Goal: Task Accomplishment & Management: Manage account settings

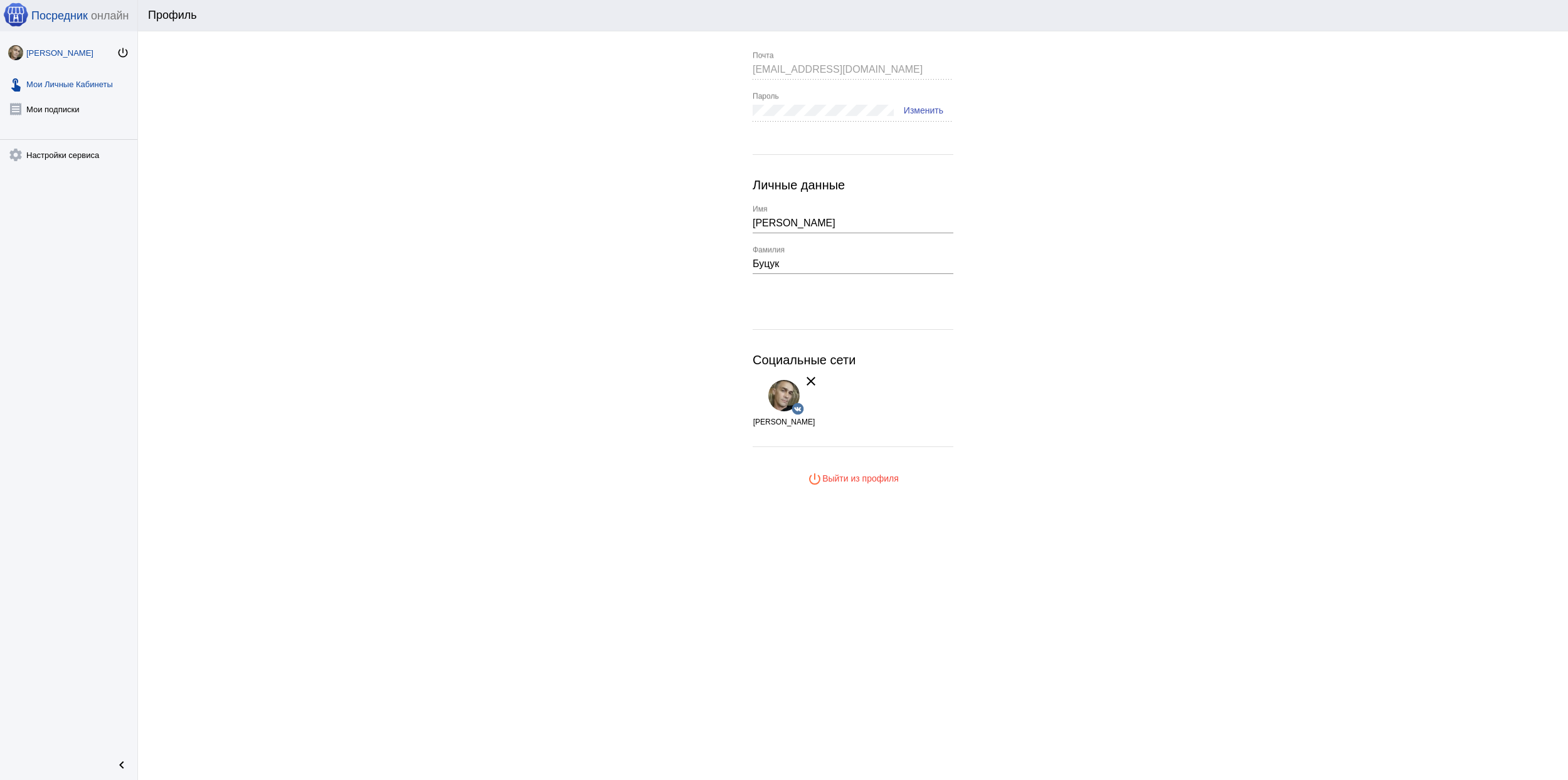
click at [78, 88] on link "touch_app Мои Личные Кабинеты" at bounding box center [68, 82] width 137 height 25
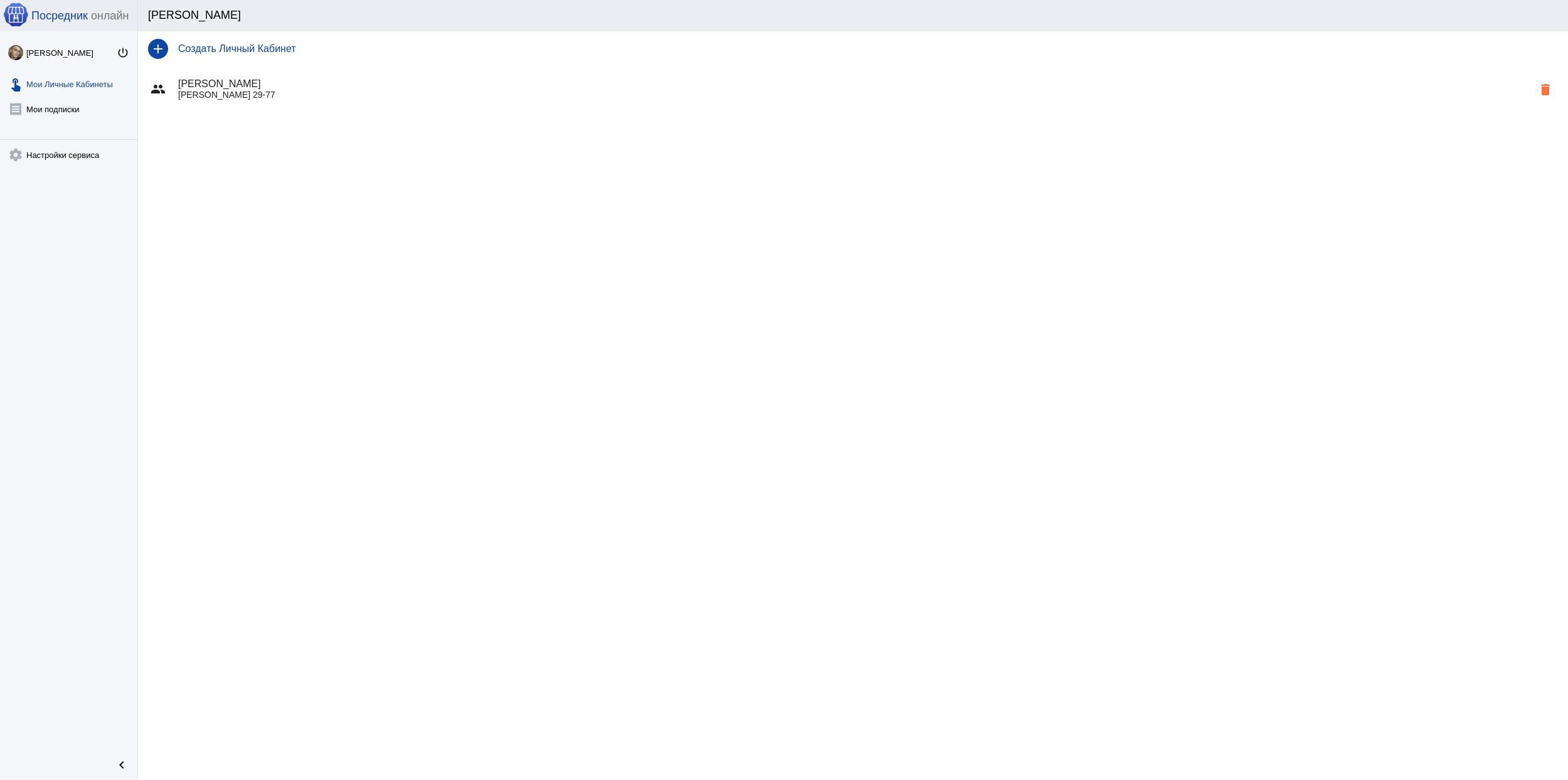
click at [324, 89] on h4 "Владимир Петрович" at bounding box center [855, 84] width 1355 height 11
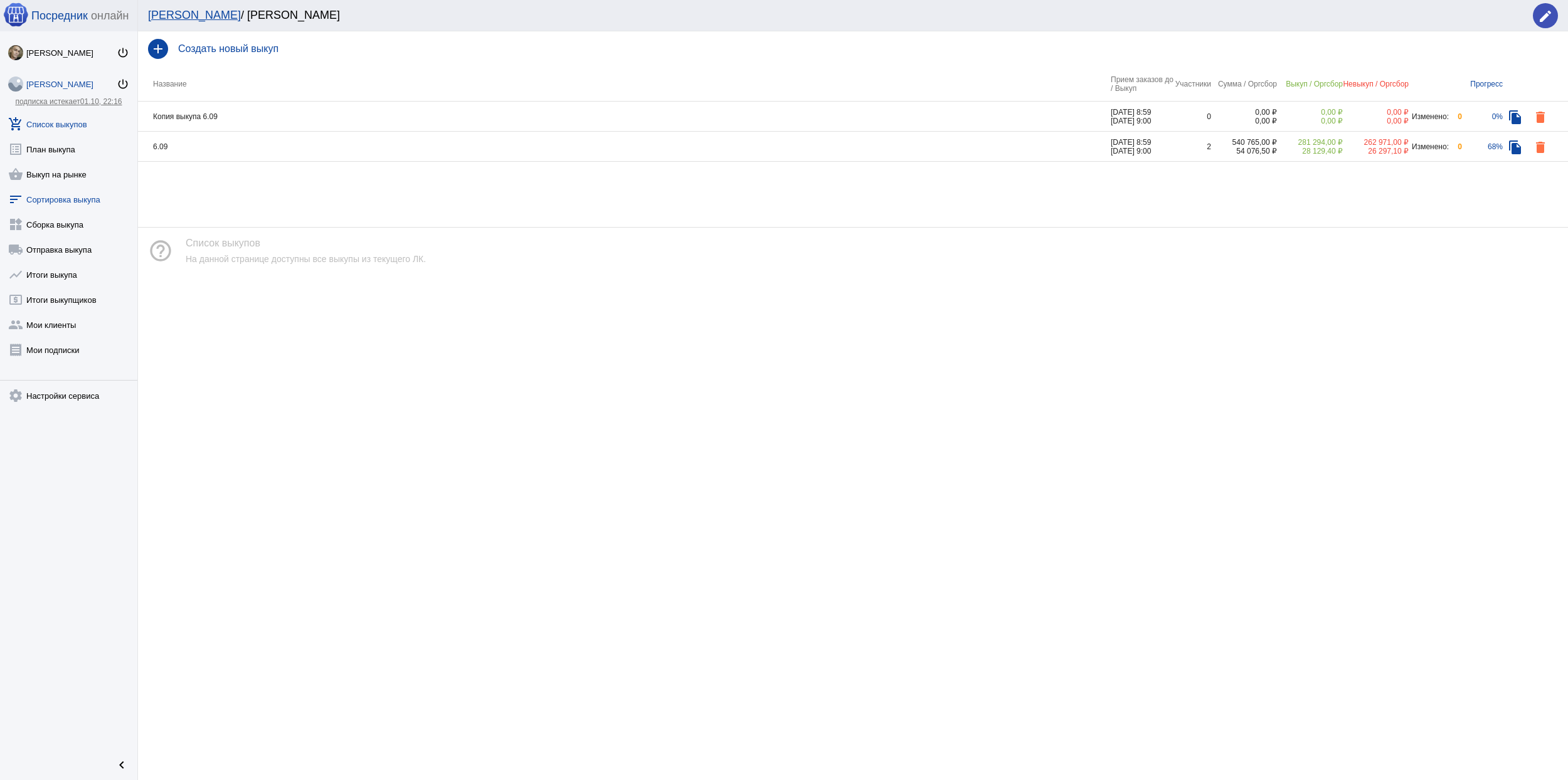
click at [101, 204] on link "sort Сортировка выкупа" at bounding box center [68, 197] width 137 height 25
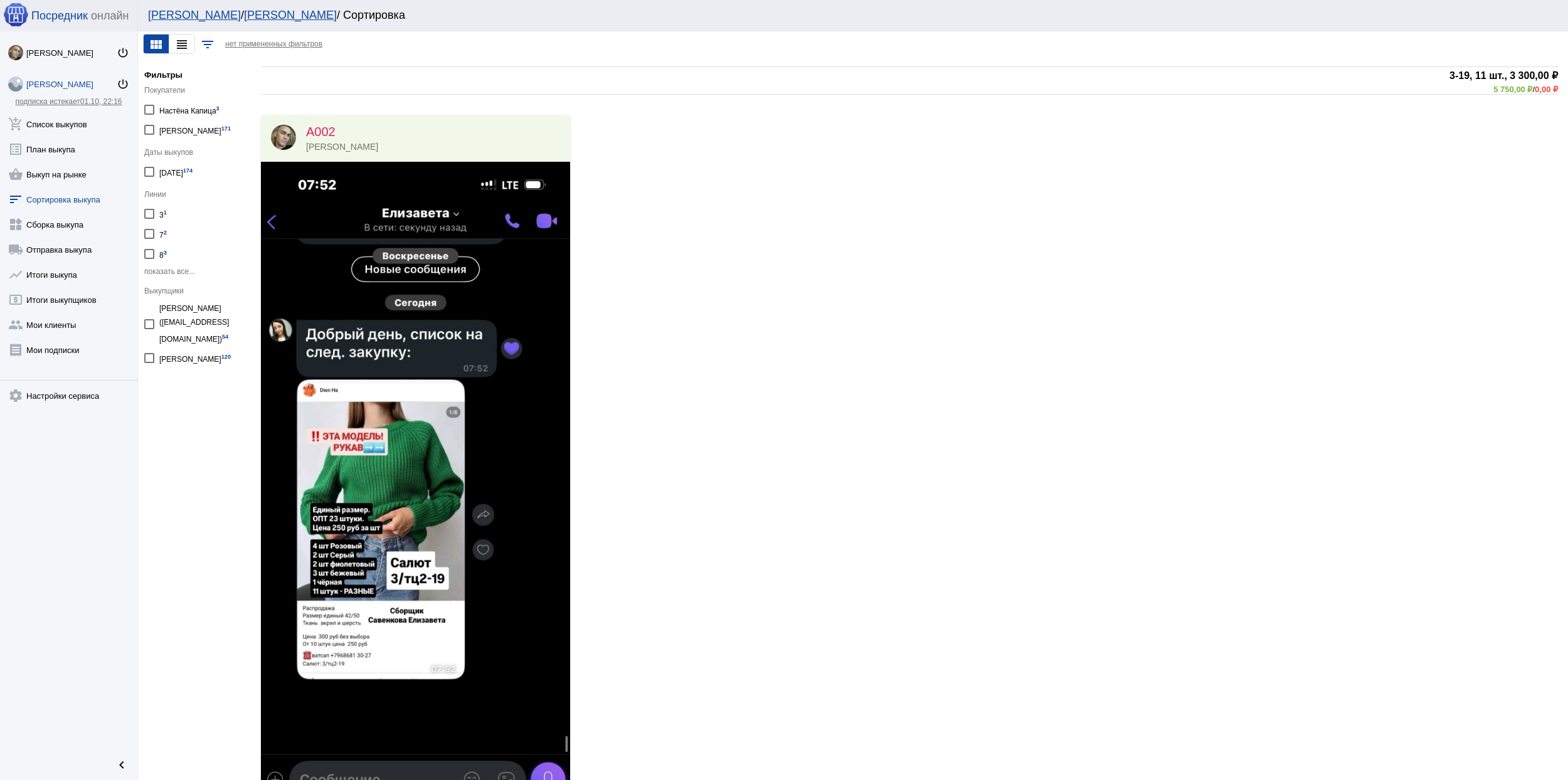
click at [188, 11] on div "Мои ЛК / Владимир Петрович / Сортировка" at bounding box center [847, 15] width 1398 height 13
click at [179, 20] on div "Мои ЛК / Владимир Петрович / Сортировка" at bounding box center [853, 15] width 1430 height 32
click at [182, 16] on link "Мои ЛК" at bounding box center [195, 15] width 93 height 13
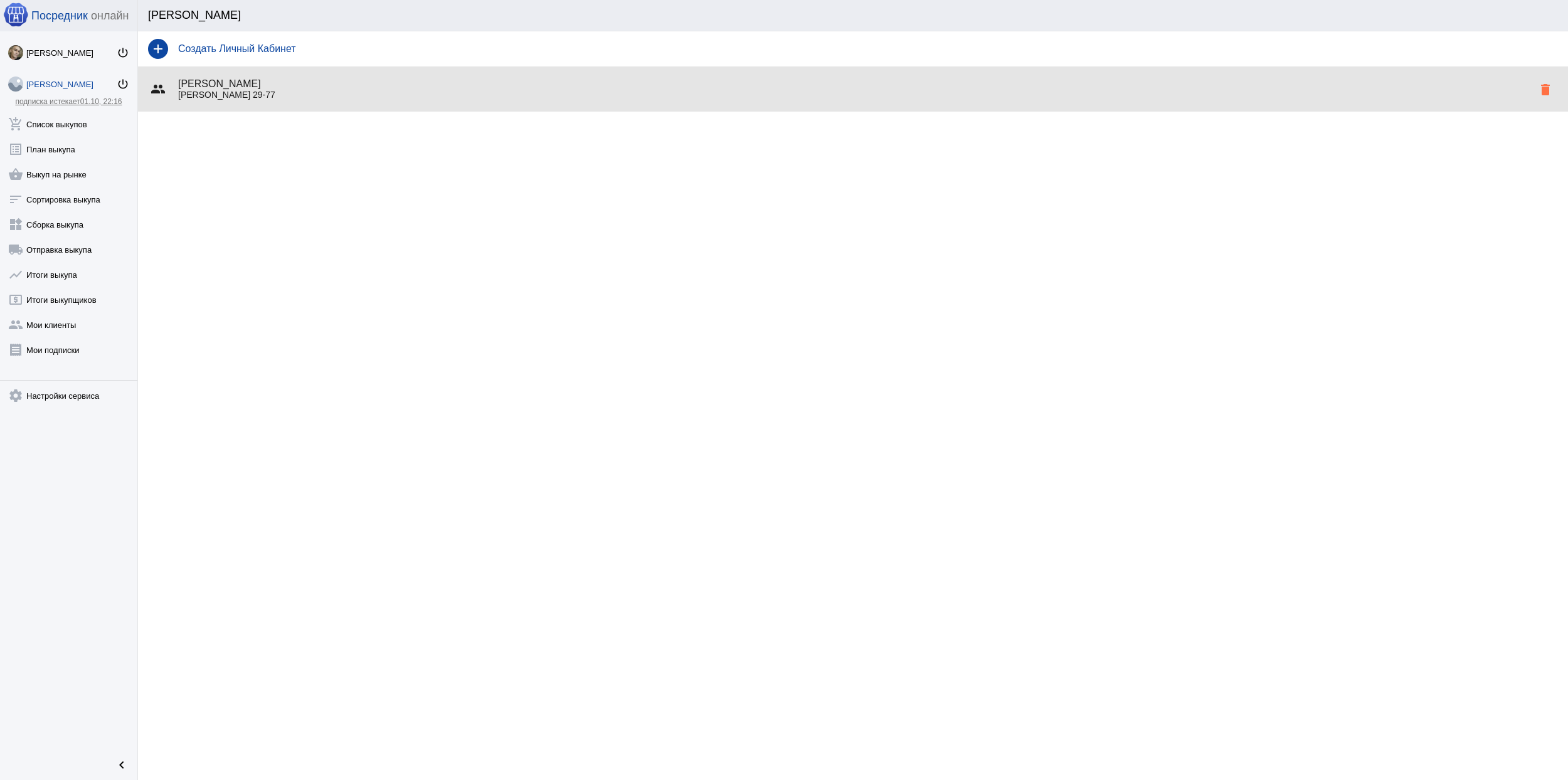
click at [304, 98] on p "Горбатова 29-77" at bounding box center [855, 95] width 1355 height 10
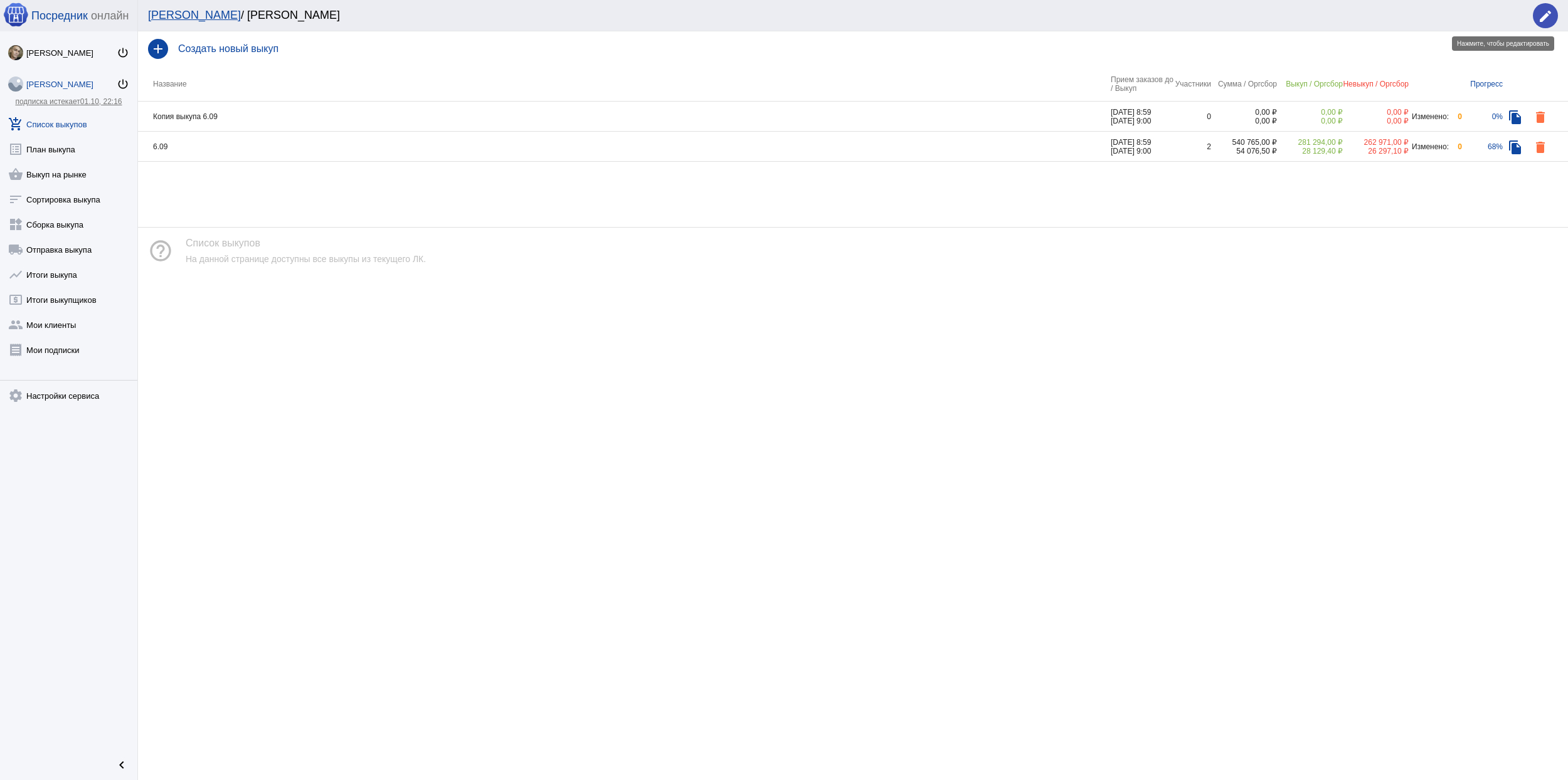
click at [1554, 19] on button "edit" at bounding box center [1546, 15] width 25 height 25
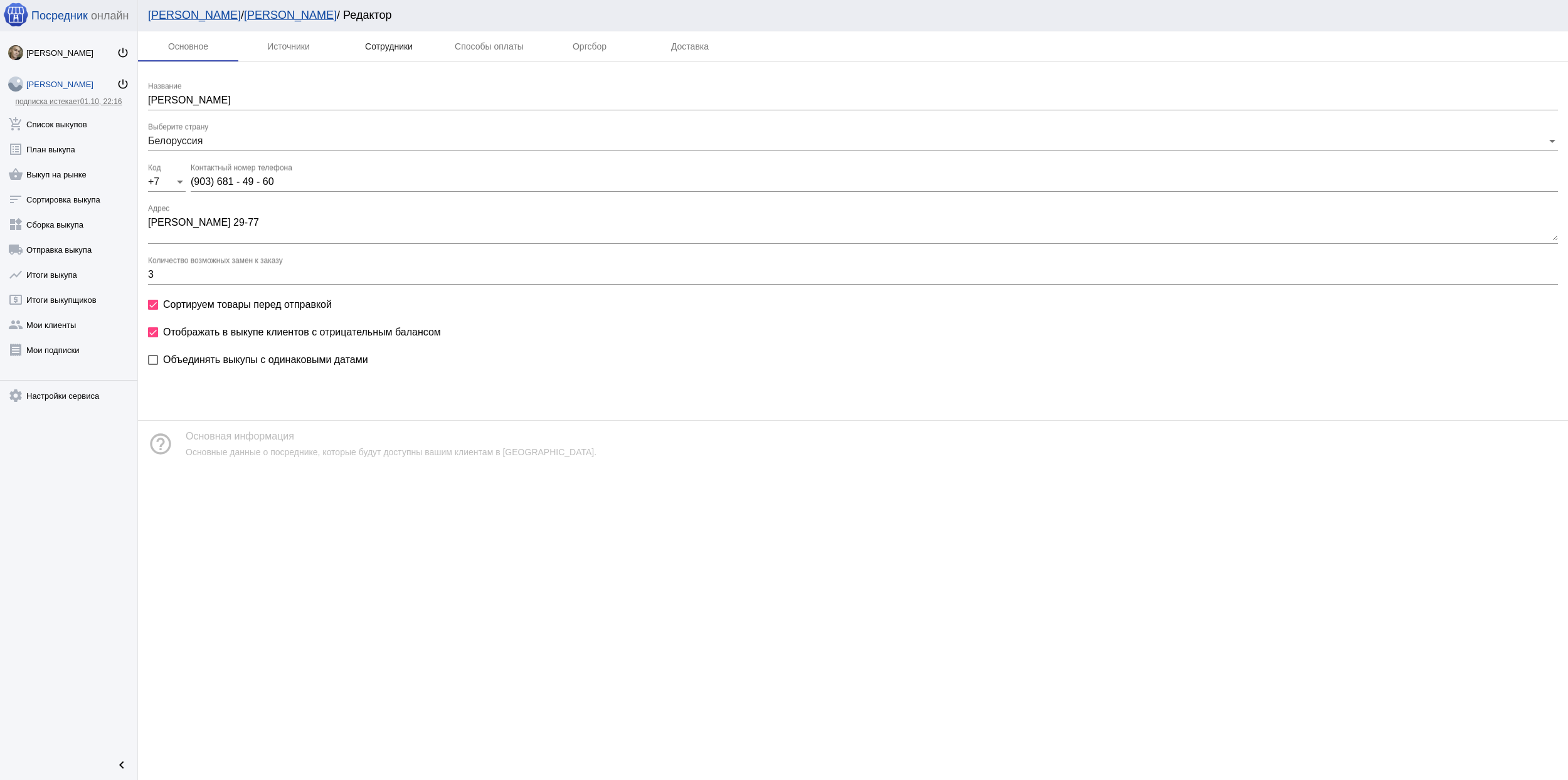
click at [364, 50] on div "Сотрудники" at bounding box center [389, 46] width 101 height 30
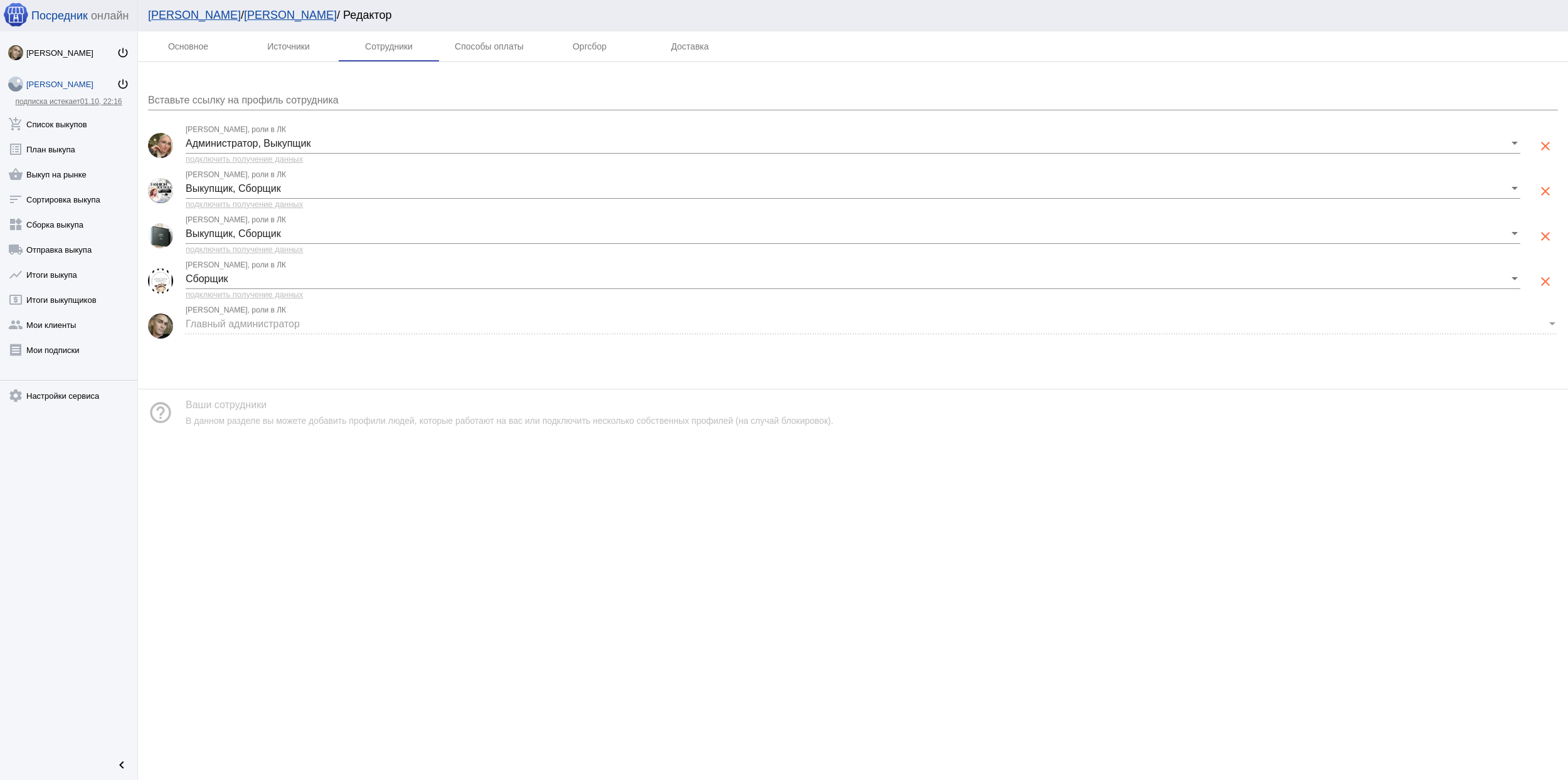
click at [694, 192] on div "Выкупщик, Сборщик" at bounding box center [847, 189] width 1323 height 11
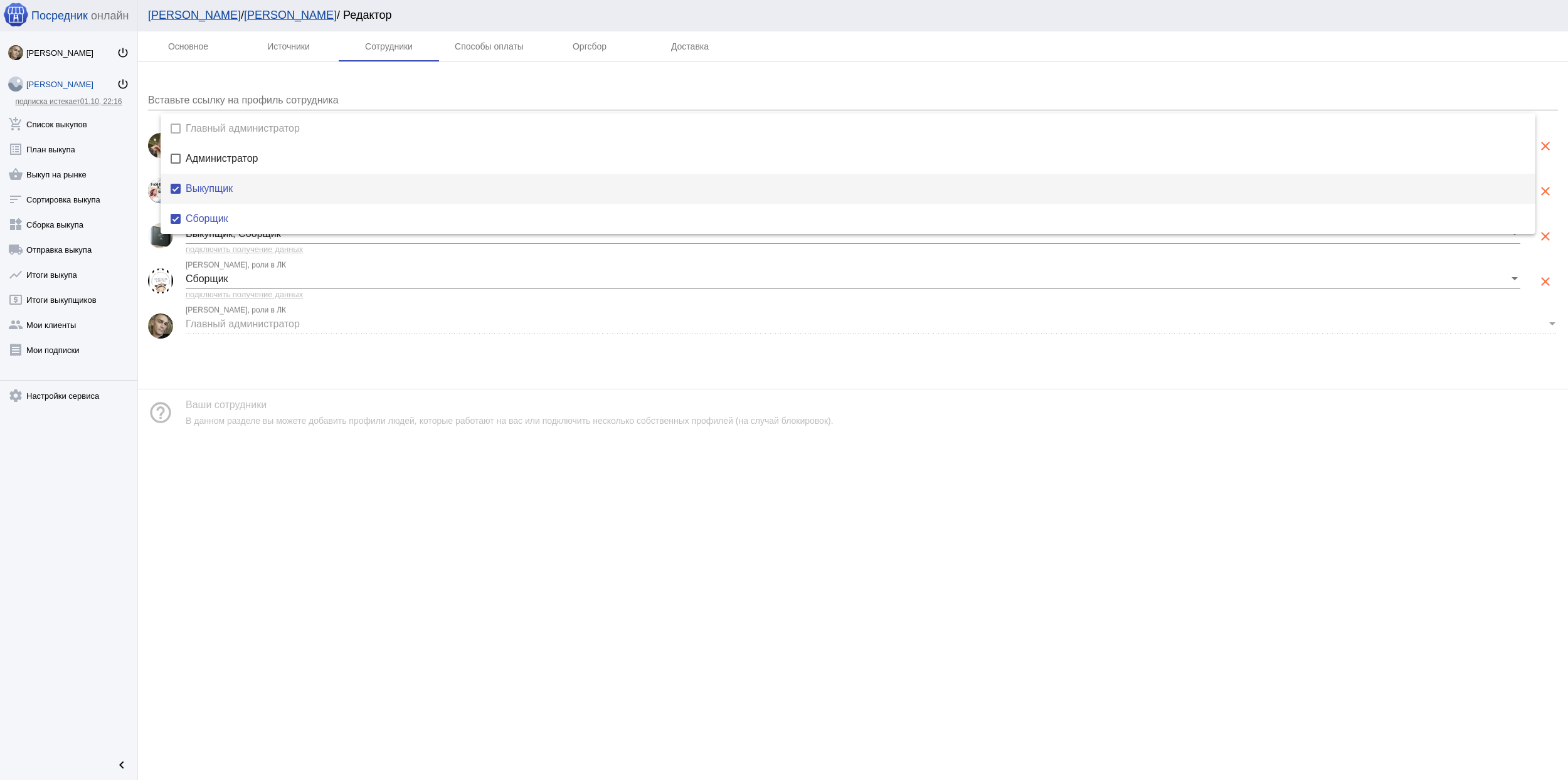
click at [622, 551] on div at bounding box center [784, 390] width 1568 height 780
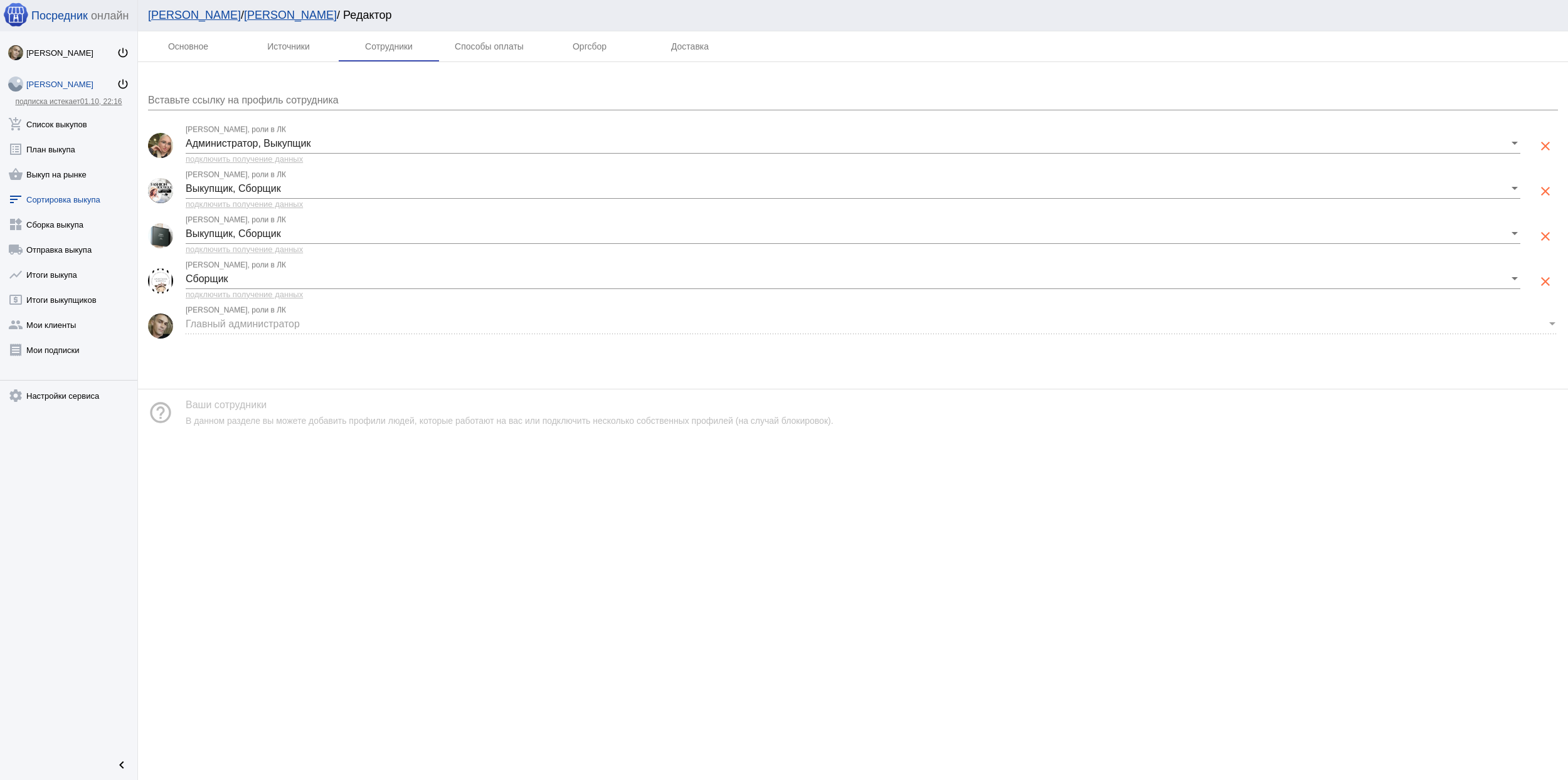
click at [84, 195] on link "sort Сортировка выкупа" at bounding box center [68, 197] width 137 height 25
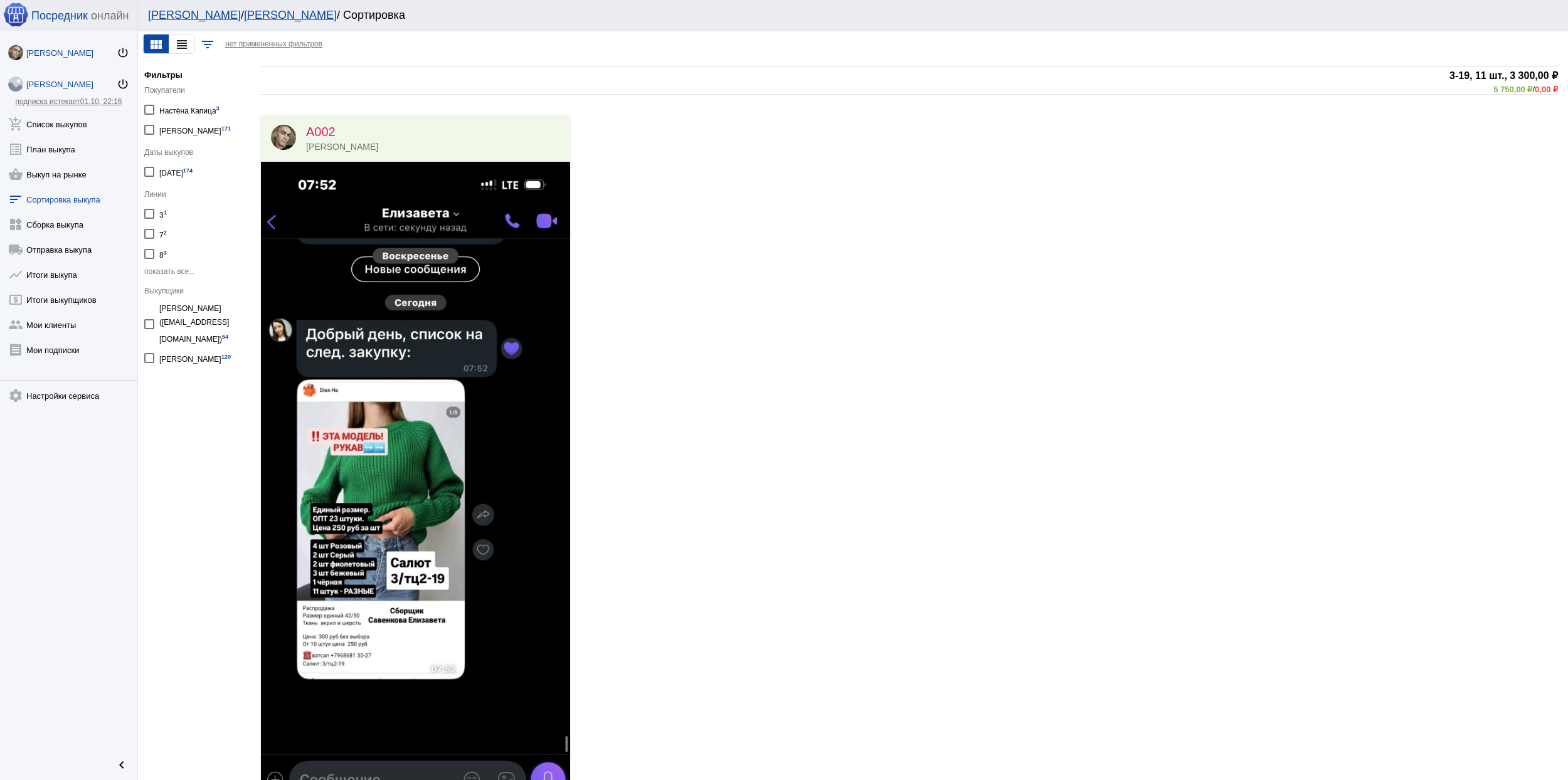
click at [50, 53] on div "Владимир Буцук" at bounding box center [71, 53] width 91 height 9
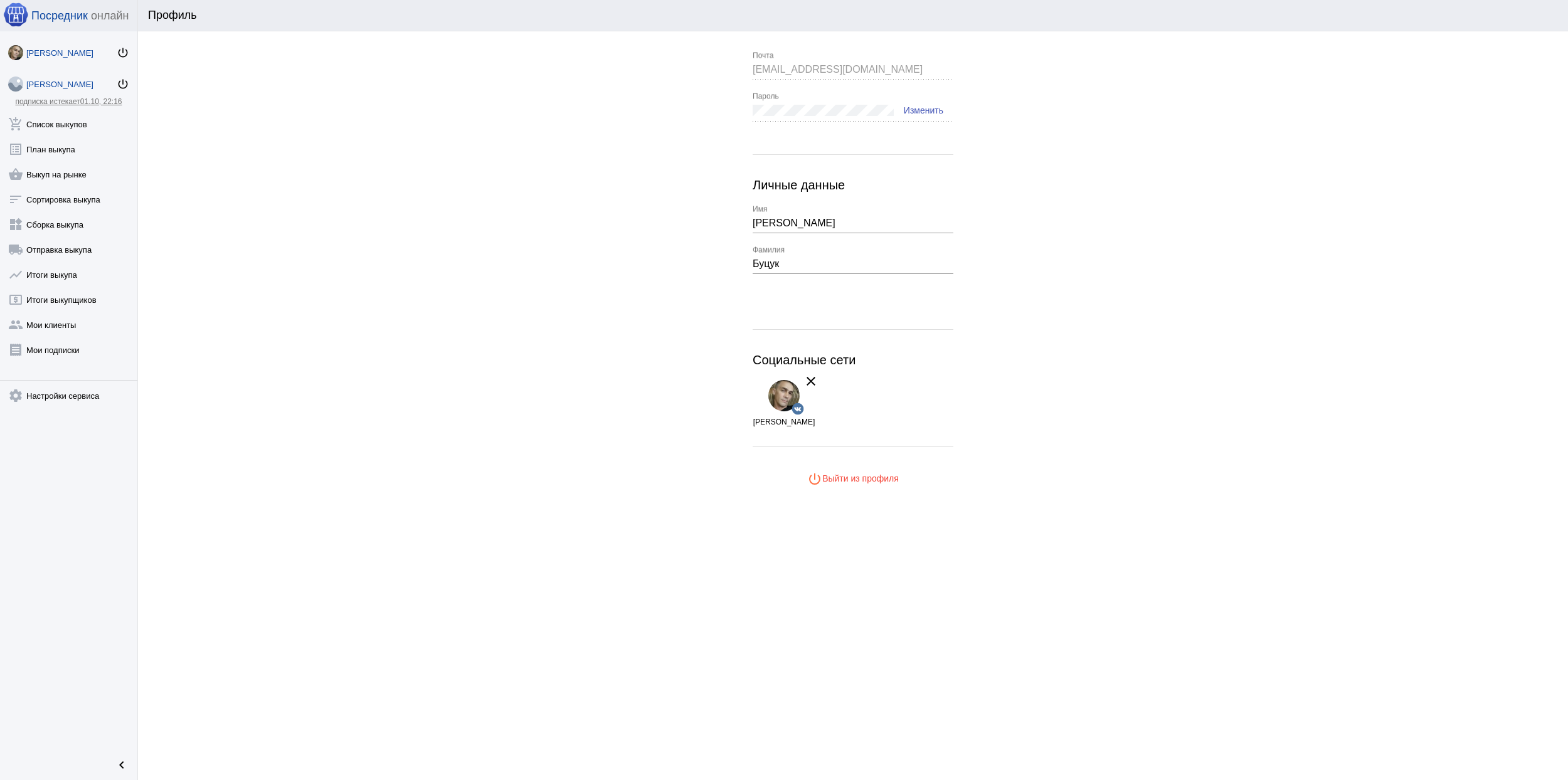
click at [46, 86] on div "Владимир Петрович" at bounding box center [71, 84] width 91 height 9
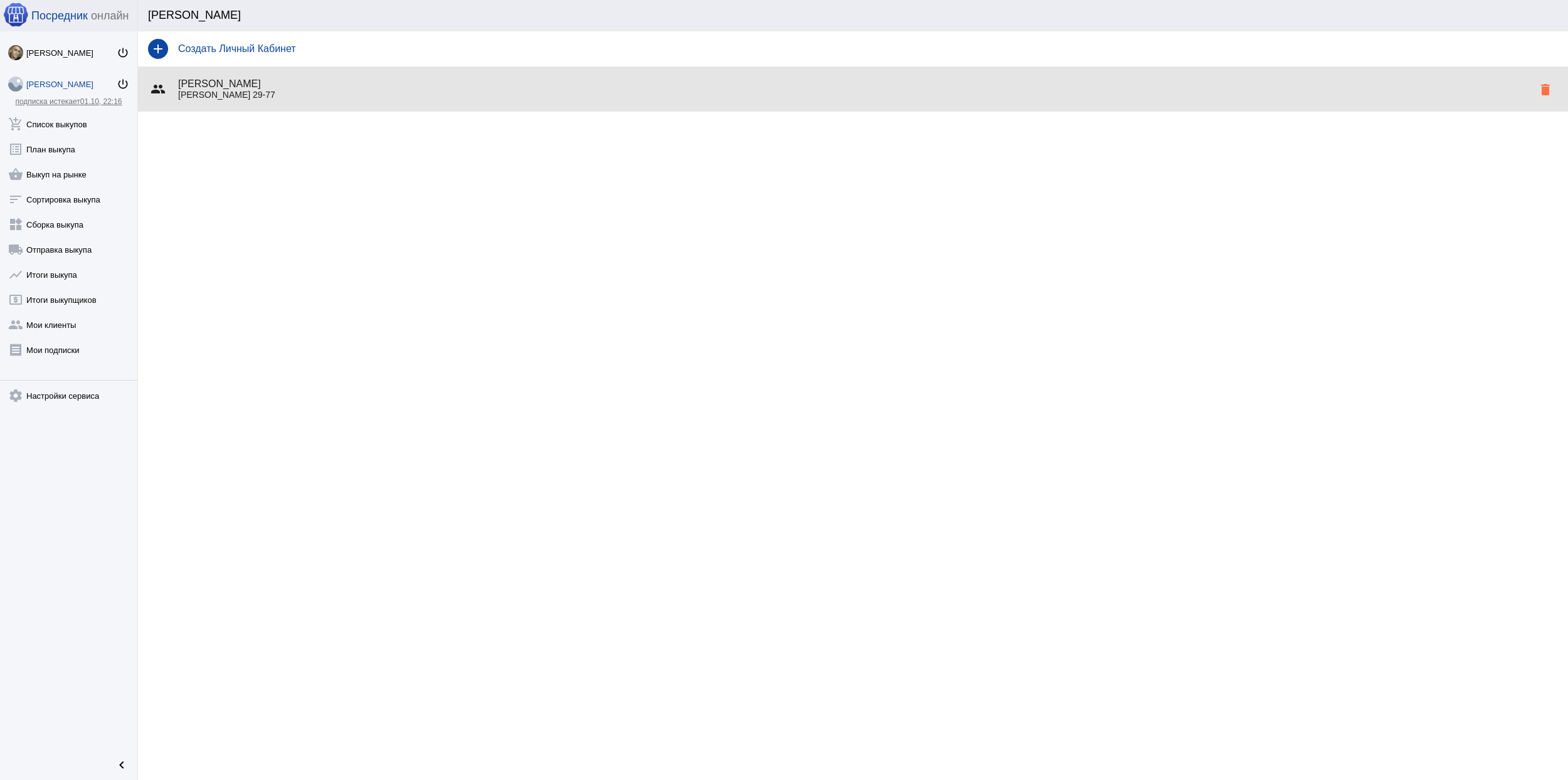
click at [710, 91] on p "Горбатова 29-77" at bounding box center [855, 95] width 1355 height 10
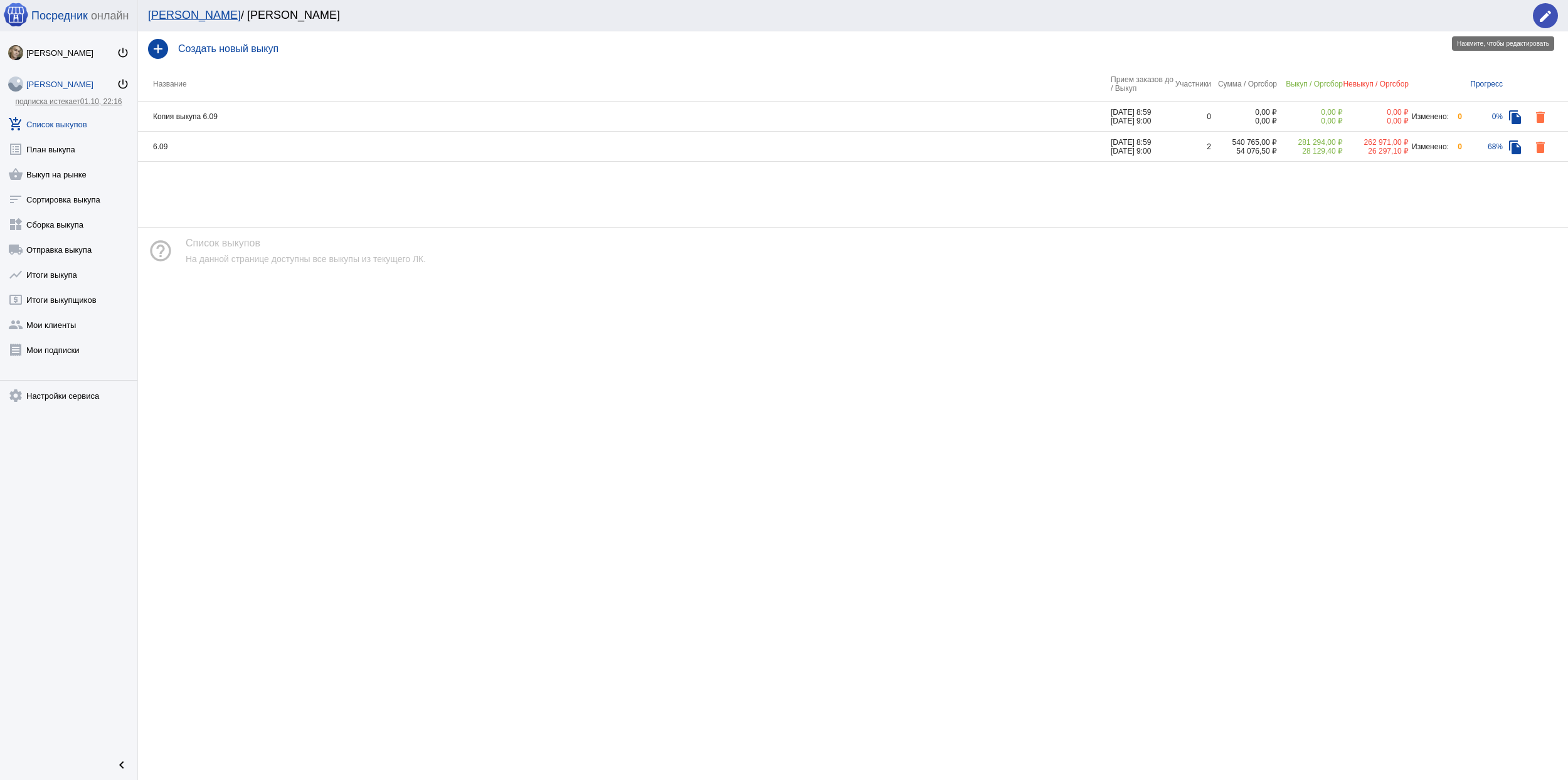
click at [1558, 21] on div "Мои ЛК / Владимир Петрович edit" at bounding box center [853, 15] width 1430 height 32
click at [1550, 14] on button "edit" at bounding box center [1546, 15] width 25 height 25
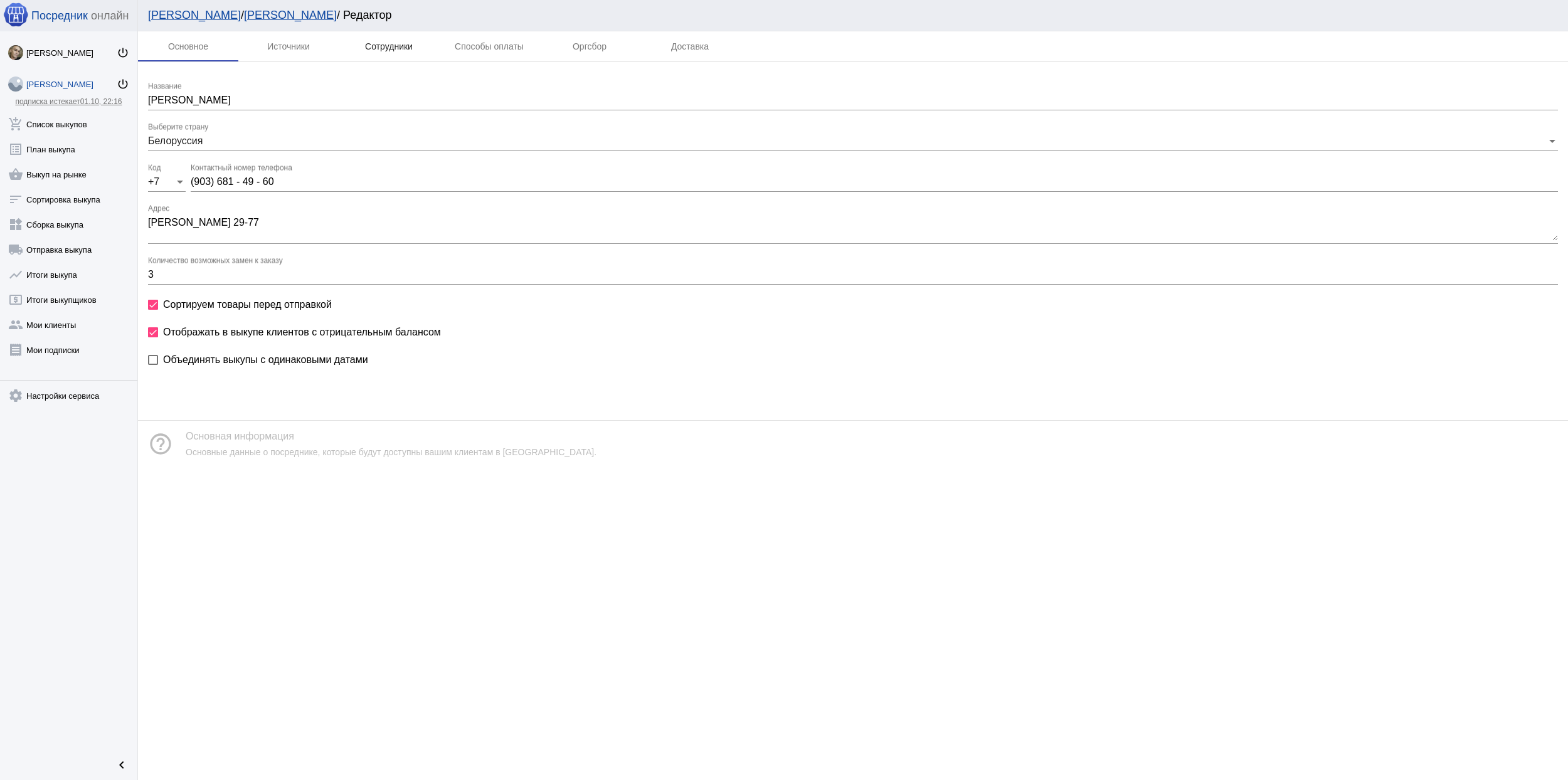
click at [382, 41] on div "Сотрудники" at bounding box center [389, 46] width 48 height 10
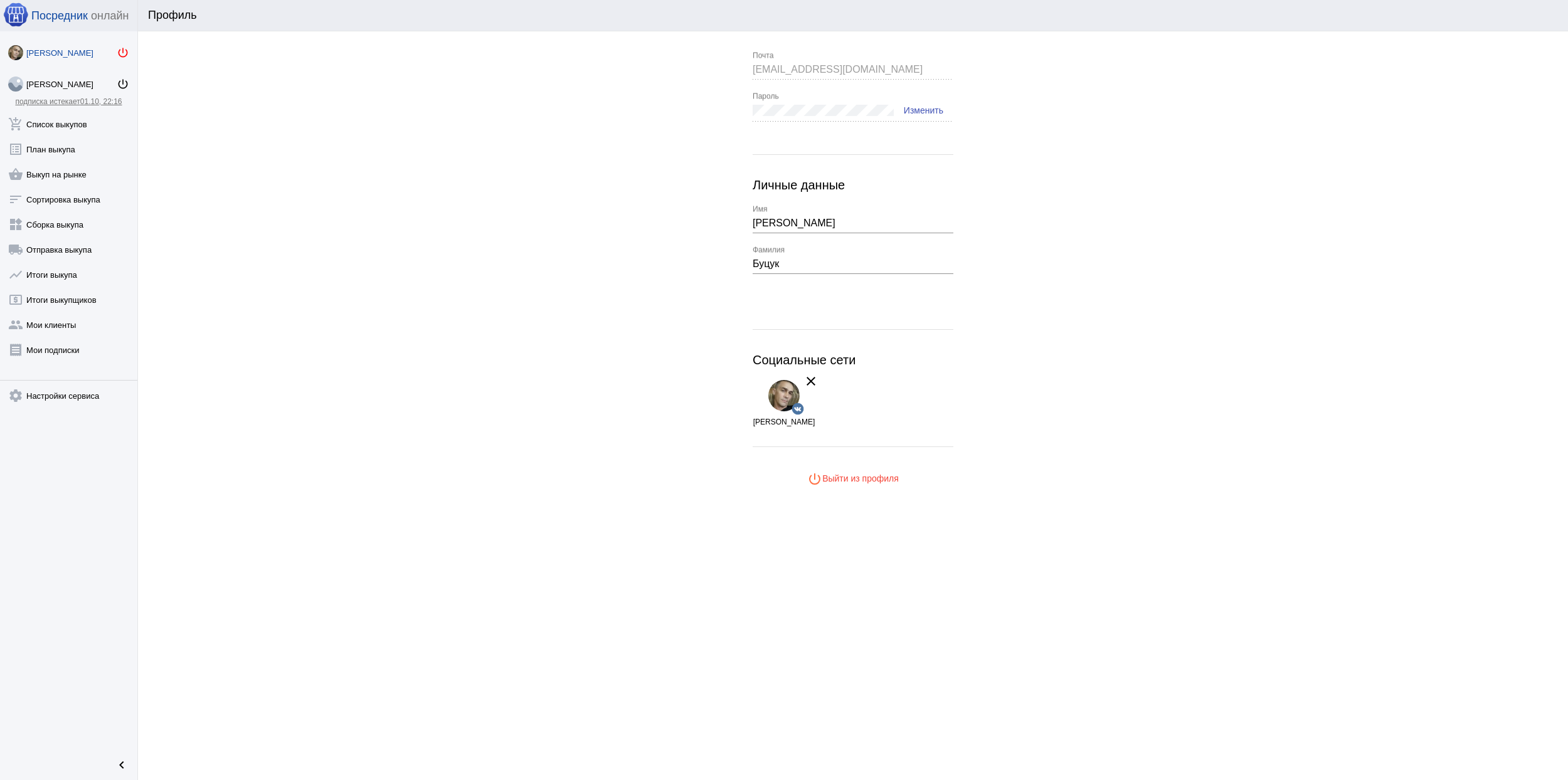
click at [121, 48] on mat-icon "power_settings_new" at bounding box center [123, 53] width 13 height 13
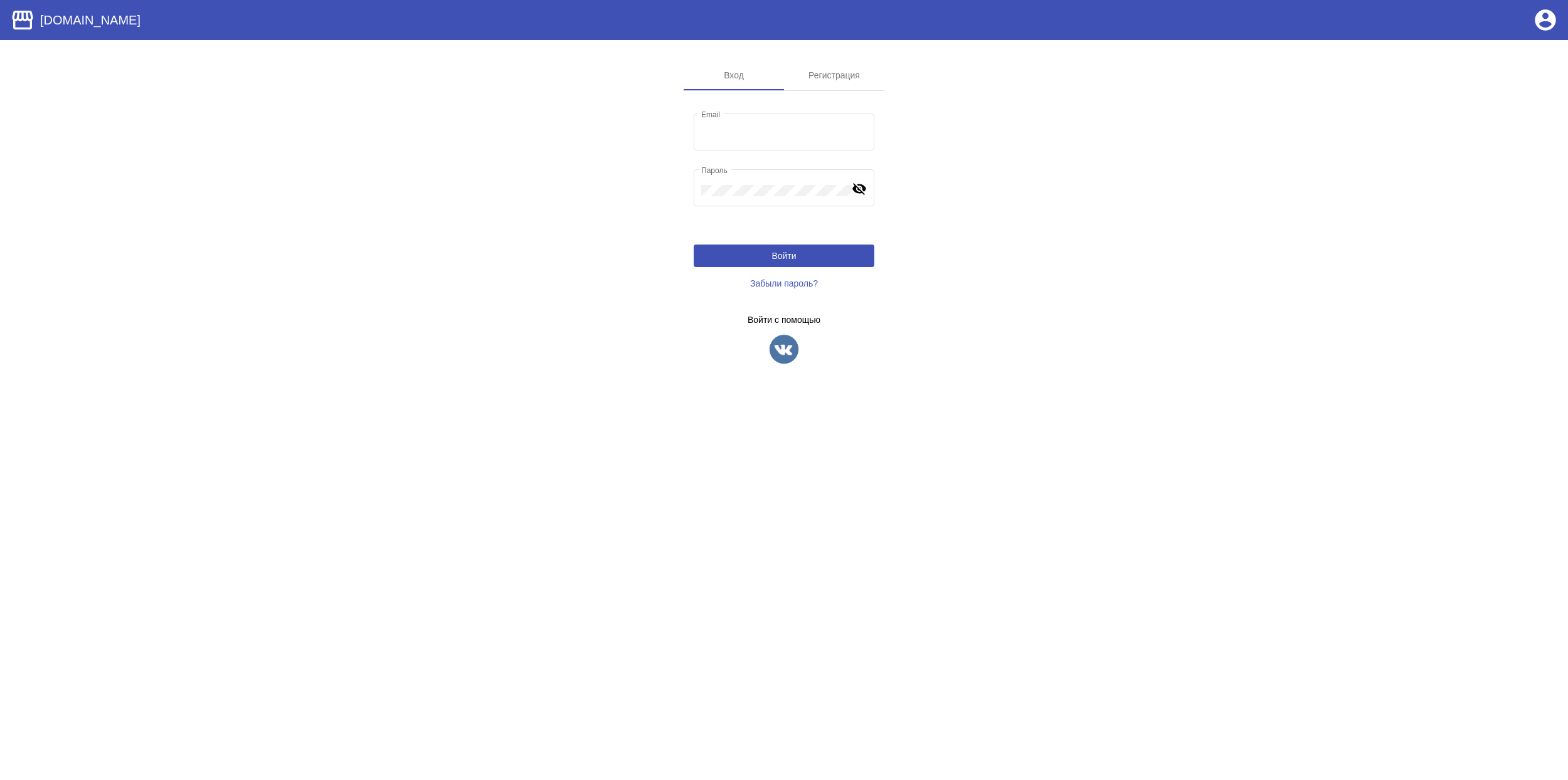
type input "[EMAIL_ADDRESS][DOMAIN_NAME]"
click at [820, 251] on button "Войти" at bounding box center [784, 256] width 181 height 22
click at [781, 347] on img at bounding box center [784, 349] width 32 height 32
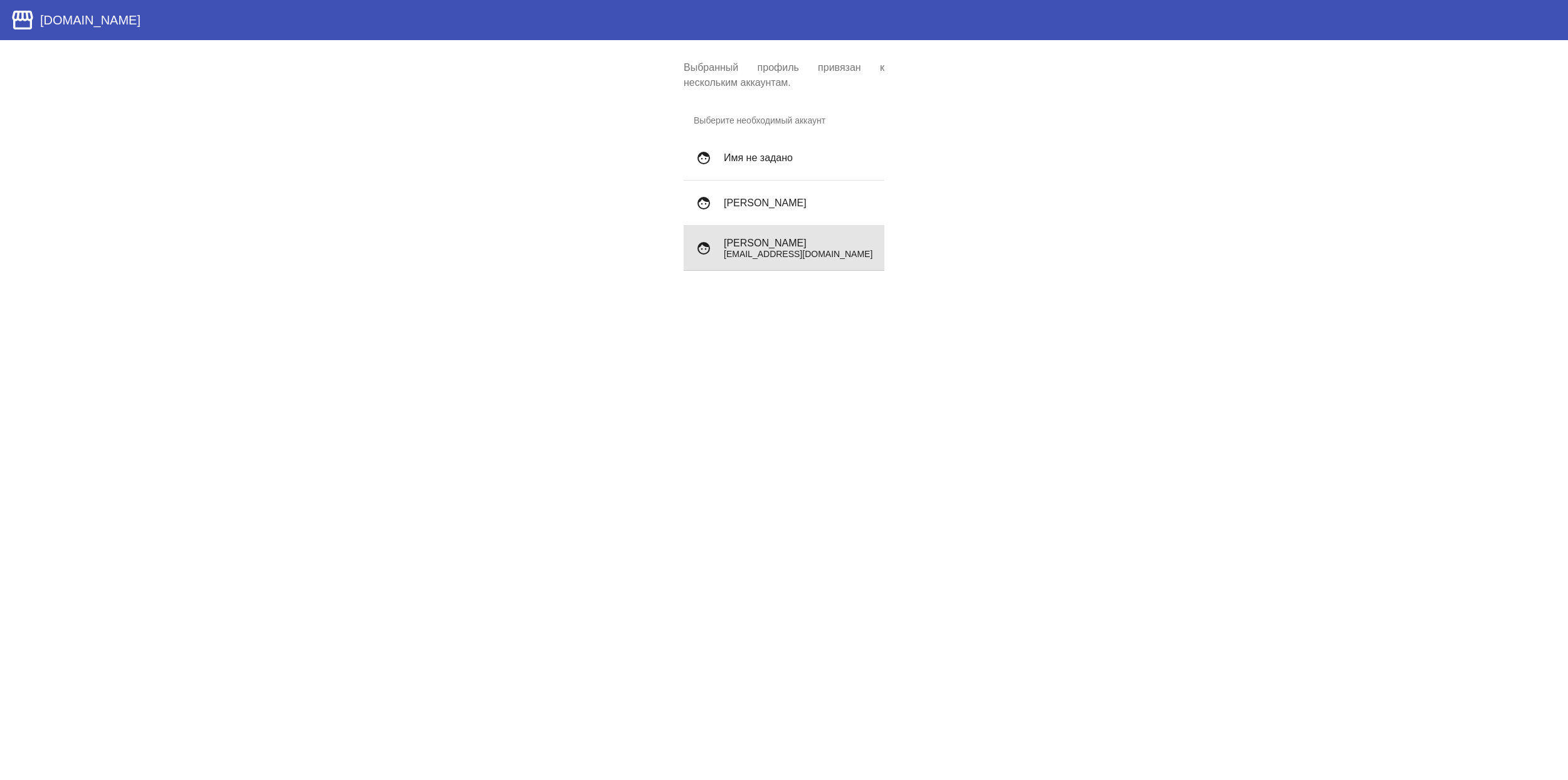
click at [741, 243] on h4 "Archibald Wetuicki" at bounding box center [799, 243] width 150 height 11
